Goal: Task Accomplishment & Management: Manage account settings

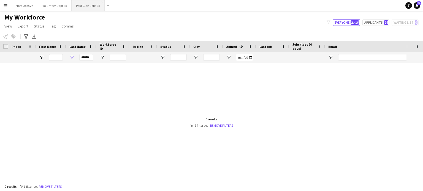
click at [80, 6] on button "Paid Clan Jobs 25 Close" at bounding box center [88, 5] width 33 height 11
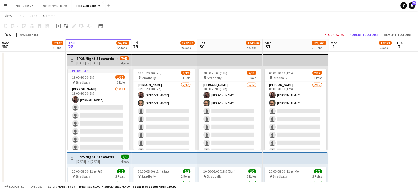
scroll to position [0, 153]
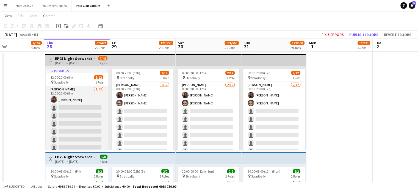
click at [91, 102] on app-card-role "Steward 1/12 12:00-20:00 (8h) Tania Ncube single-neutral-actions single-neutral…" at bounding box center [77, 139] width 62 height 106
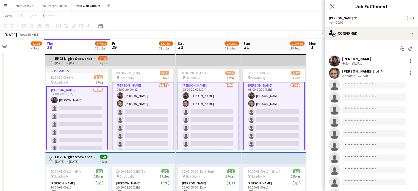
scroll to position [1644, 0]
click at [140, 116] on app-card-role "Steward 2/12 08:00-20:00 (12h) Tania Ncube utkarsh singh single-neutral-actions…" at bounding box center [143, 136] width 62 height 108
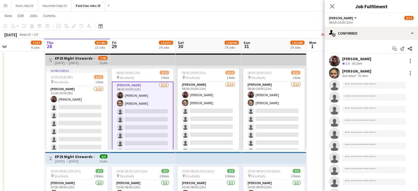
scroll to position [1644, 0]
click at [333, 9] on app-icon "Close pop-in" at bounding box center [333, 6] width 8 height 8
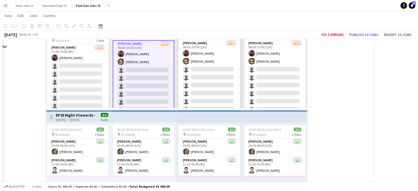
scroll to position [1649, 0]
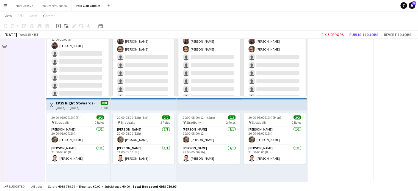
scroll to position [1657, 0]
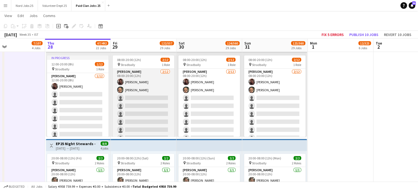
click at [144, 92] on app-card-role "Steward 2/12 08:00-20:00 (12h) Tania Ncube utkarsh singh single-neutral-actions…" at bounding box center [144, 122] width 62 height 106
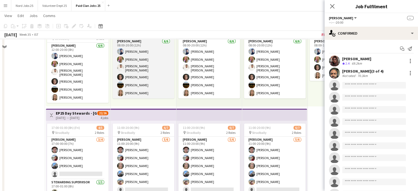
scroll to position [677, 0]
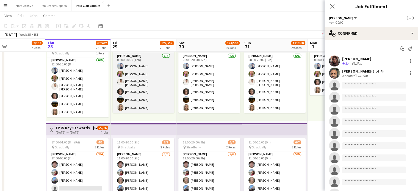
click at [139, 91] on app-card-role "Steward 6/6 08:00-20:00 (12h) Balasundaram Krishnakumar Melanie Dunne Mohammad …" at bounding box center [144, 83] width 62 height 60
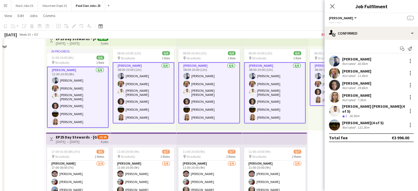
scroll to position [628, 0]
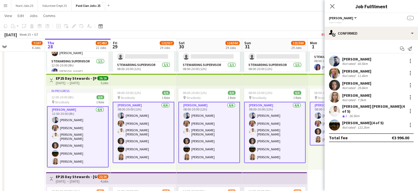
click at [133, 78] on app-top-bar at bounding box center [144, 80] width 66 height 12
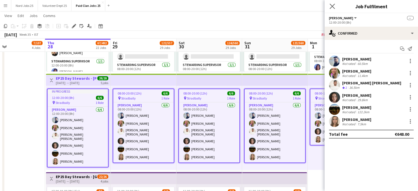
click at [333, 9] on icon "Close pop-in" at bounding box center [332, 6] width 5 height 5
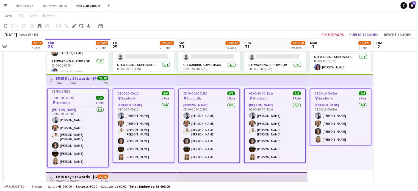
click at [207, 79] on app-top-bar at bounding box center [210, 80] width 66 height 12
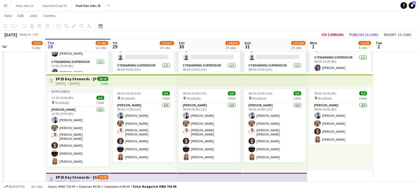
click at [188, 81] on app-top-bar at bounding box center [210, 80] width 66 height 12
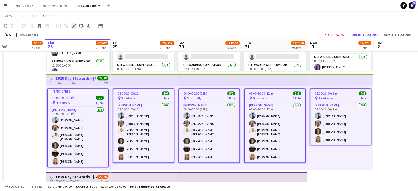
click at [75, 26] on icon at bounding box center [73, 26] width 3 height 3
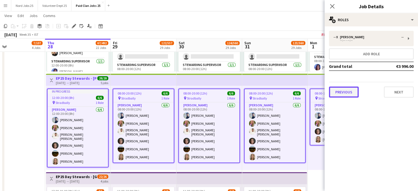
click at [349, 90] on button "Previous" at bounding box center [344, 92] width 30 height 11
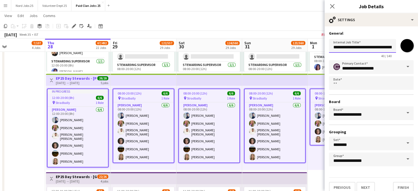
click at [406, 50] on div "**********" at bounding box center [371, 47] width 85 height 21
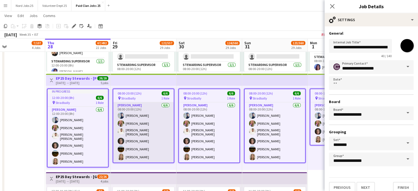
click at [147, 148] on app-card-role "Steward 6/6 08:00-20:00 (12h) Balasundaram Krishnakumar Melanie Dunne Mohammad …" at bounding box center [143, 132] width 61 height 60
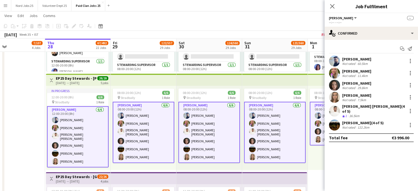
scroll to position [0, 162]
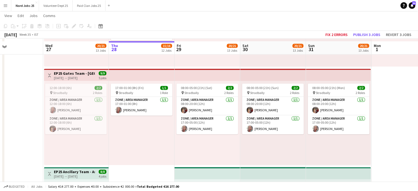
scroll to position [721, 0]
